Goal: Information Seeking & Learning: Find contact information

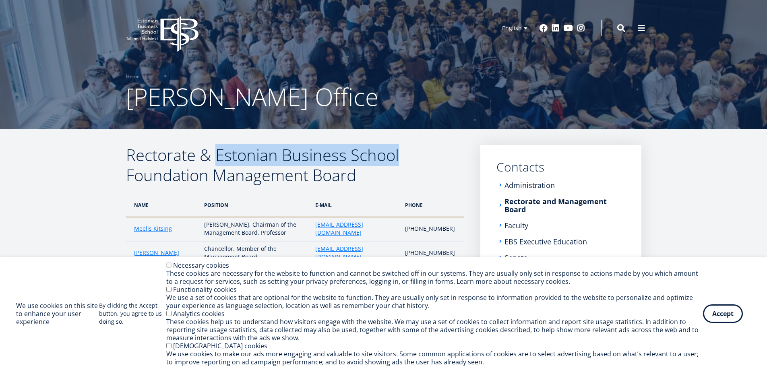
drag, startPoint x: 220, startPoint y: 155, endPoint x: 403, endPoint y: 159, distance: 183.4
click at [403, 158] on h2 "Rectorate & Estonian Business School Foundation Management Board" at bounding box center [295, 165] width 338 height 40
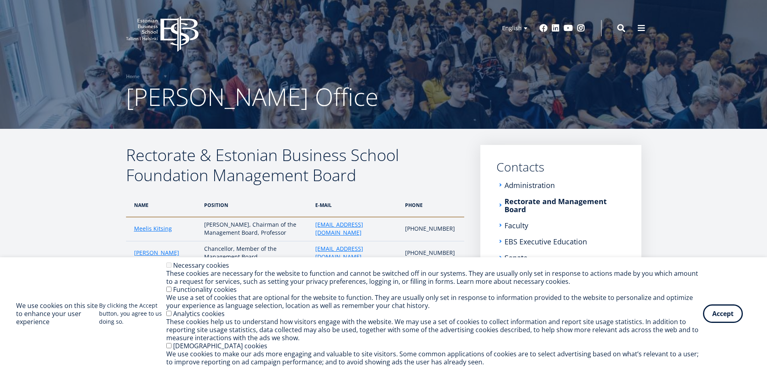
drag, startPoint x: 331, startPoint y: 167, endPoint x: 384, endPoint y: 154, distance: 54.7
click at [384, 154] on h2 "Rectorate & Estonian Business School Foundation Management Board" at bounding box center [295, 165] width 338 height 40
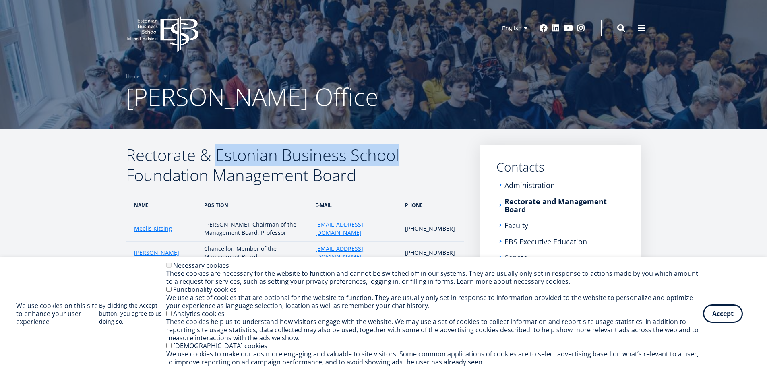
drag, startPoint x: 410, startPoint y: 154, endPoint x: 218, endPoint y: 159, distance: 191.8
click at [218, 159] on h2 "Rectorate & Estonian Business School Foundation Management Board" at bounding box center [295, 165] width 338 height 40
copy h2 "Estonian Business School"
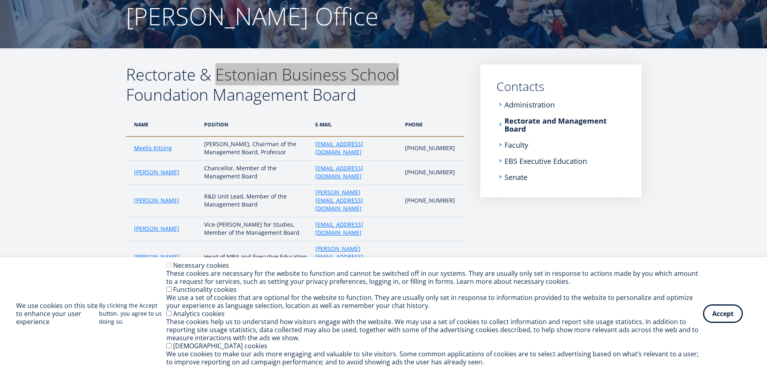
scroll to position [121, 0]
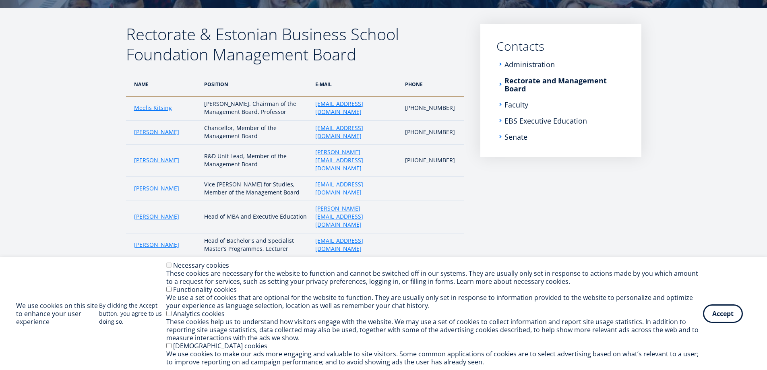
click at [77, 147] on article "Rectorate & Estonian Business School Foundation Management Board NAME POSition …" at bounding box center [383, 207] width 767 height 399
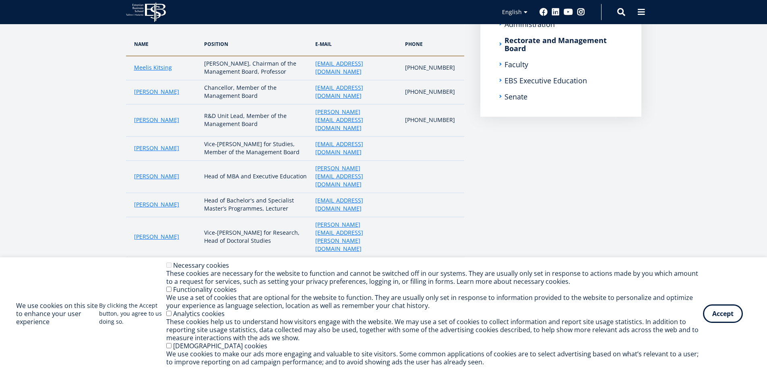
scroll to position [201, 0]
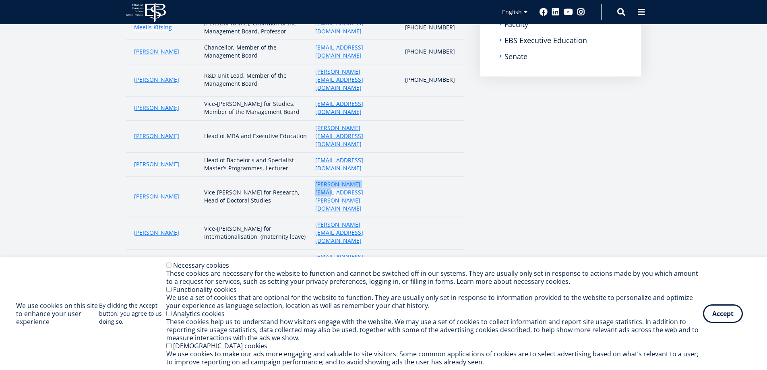
drag, startPoint x: 399, startPoint y: 166, endPoint x: 315, endPoint y: 167, distance: 84.2
click at [315, 177] on td "[PERSON_NAME][EMAIL_ADDRESS][PERSON_NAME][DOMAIN_NAME]" at bounding box center [356, 197] width 90 height 40
